Goal: Transaction & Acquisition: Purchase product/service

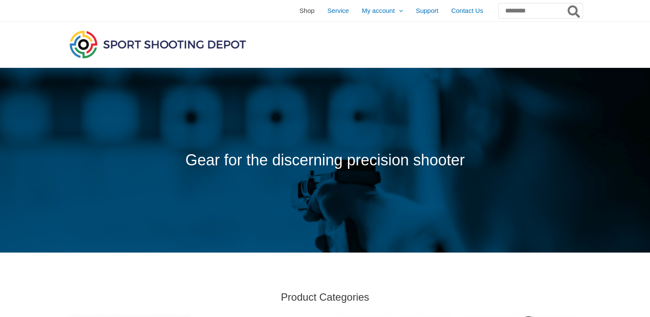
click at [300, 14] on span "Shop" at bounding box center [307, 10] width 15 height 21
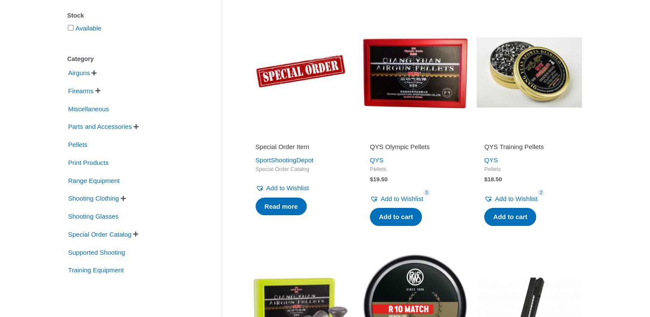
scroll to position [162, 0]
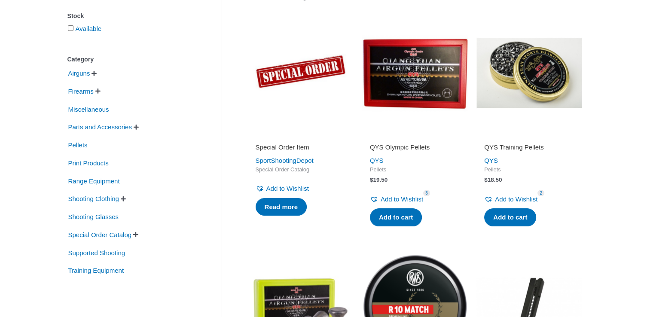
click at [101, 90] on span "" at bounding box center [97, 91] width 5 height 6
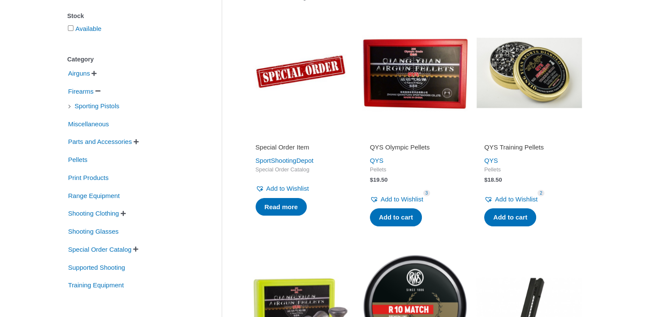
click at [139, 142] on span "" at bounding box center [136, 142] width 5 height 6
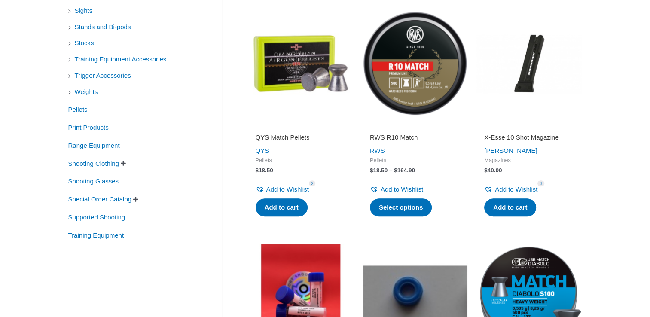
scroll to position [413, 0]
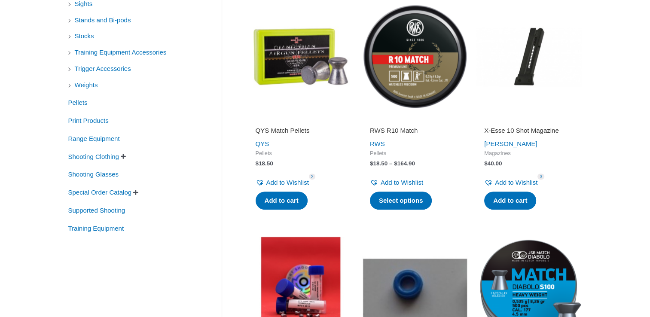
click at [138, 192] on span "" at bounding box center [135, 193] width 5 height 6
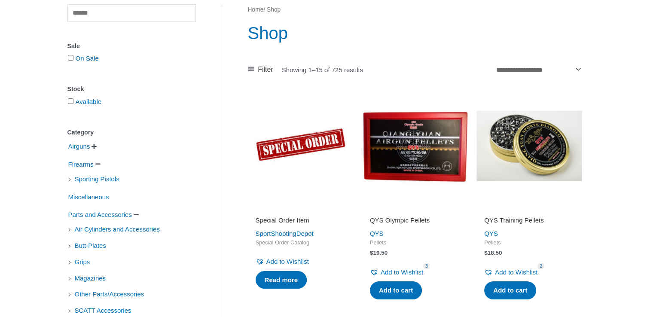
scroll to position [0, 0]
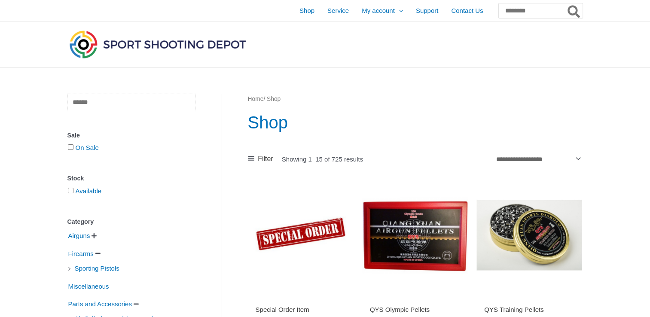
click at [148, 105] on input "text" at bounding box center [131, 103] width 129 height 18
type input "*********"
